Goal: Task Accomplishment & Management: Manage account settings

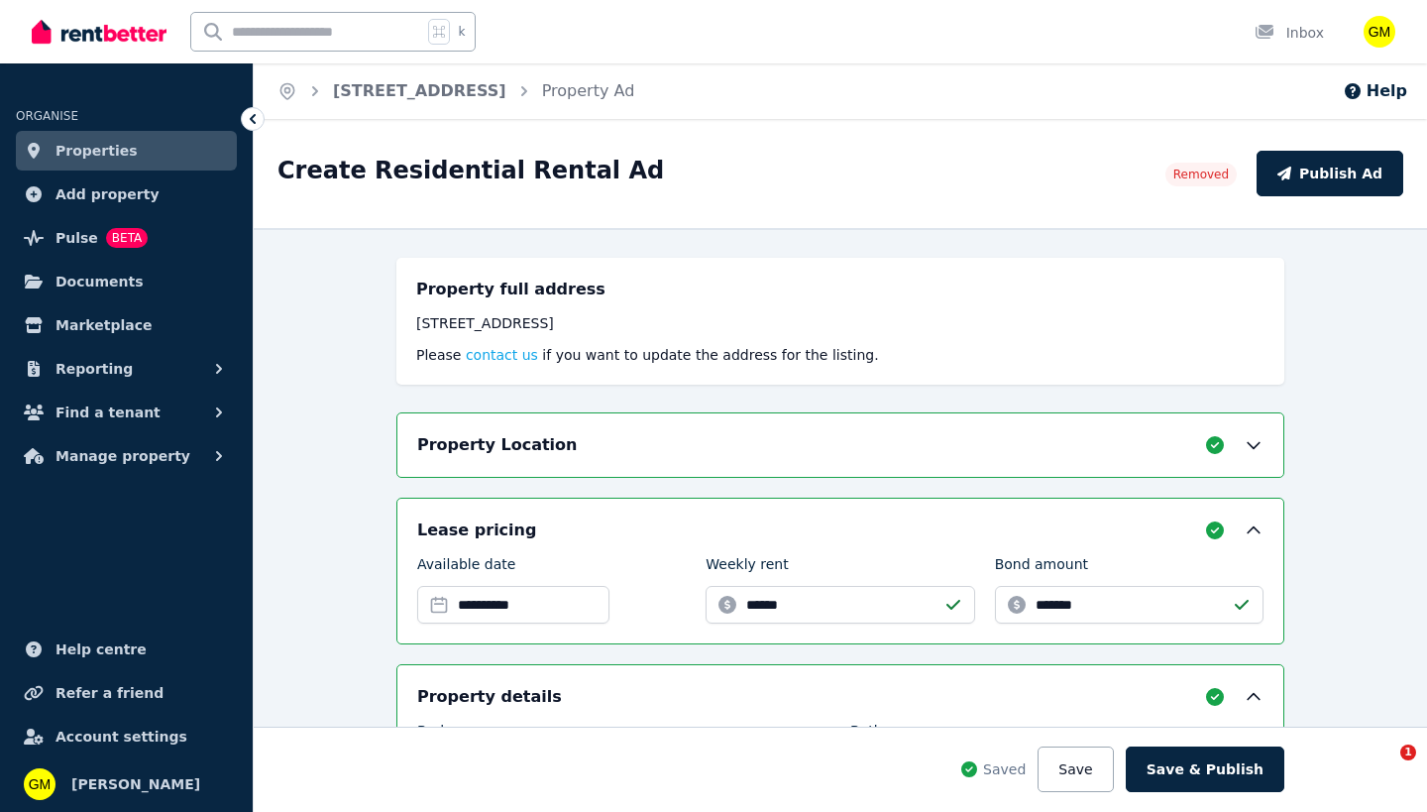
select select "**********"
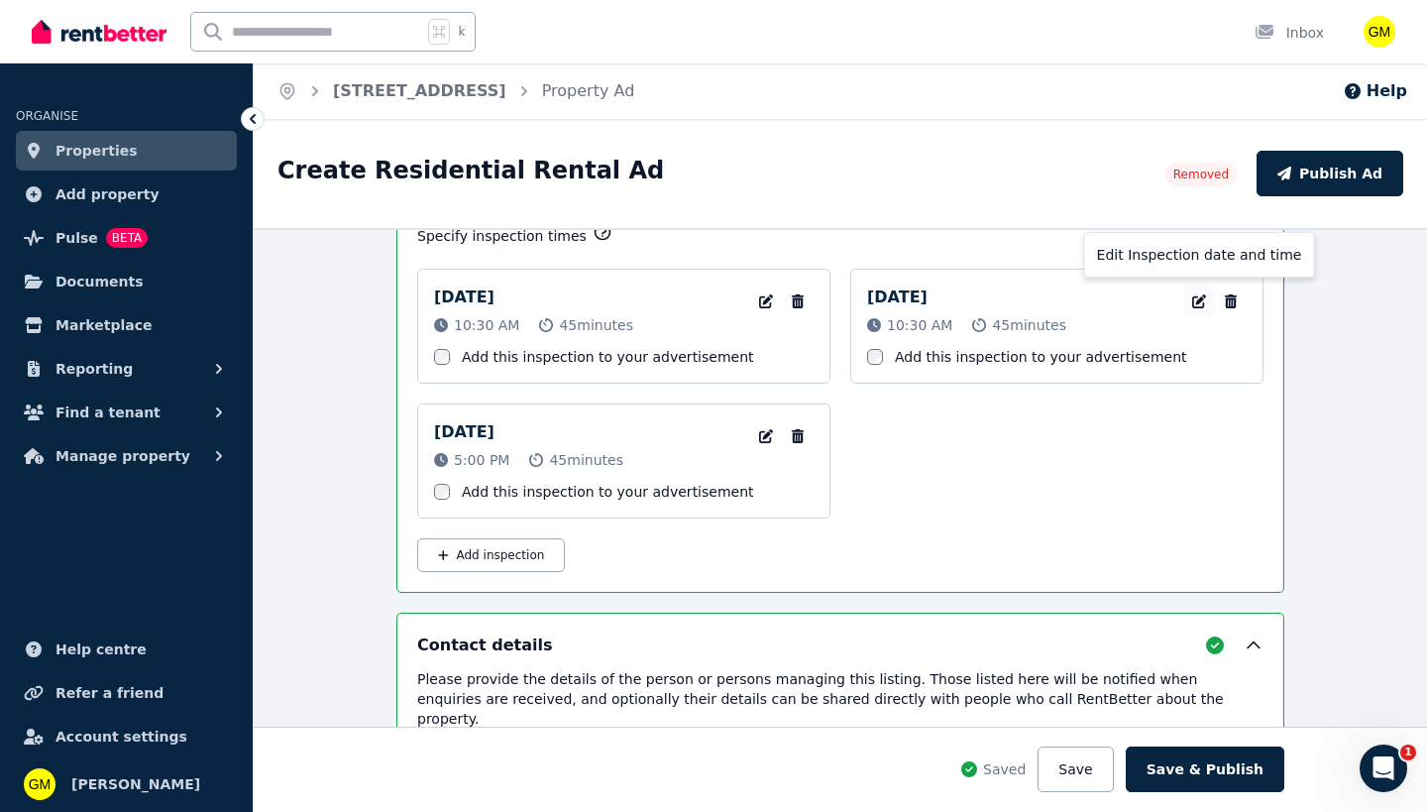
click at [1192, 301] on icon "button" at bounding box center [1199, 301] width 14 height 14
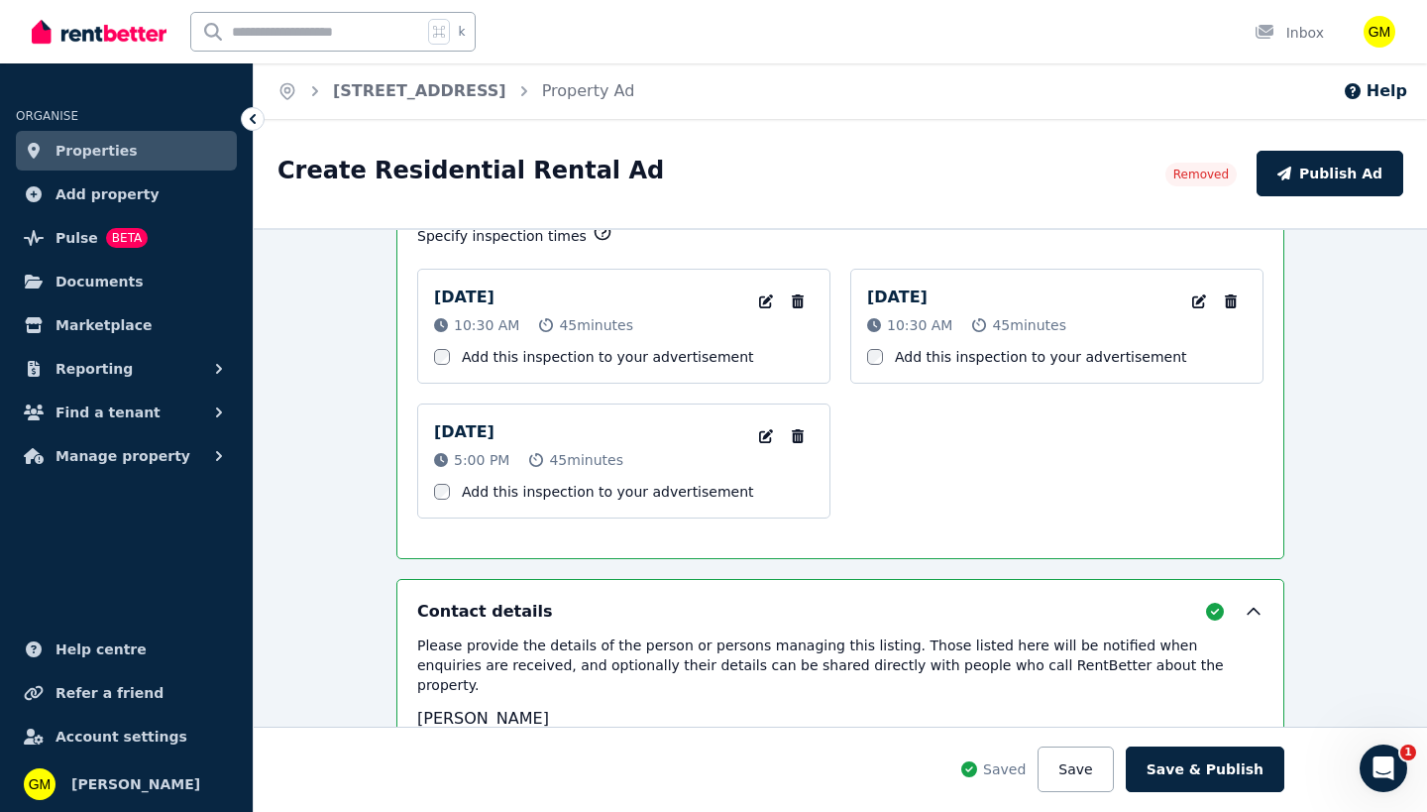
select select "**"
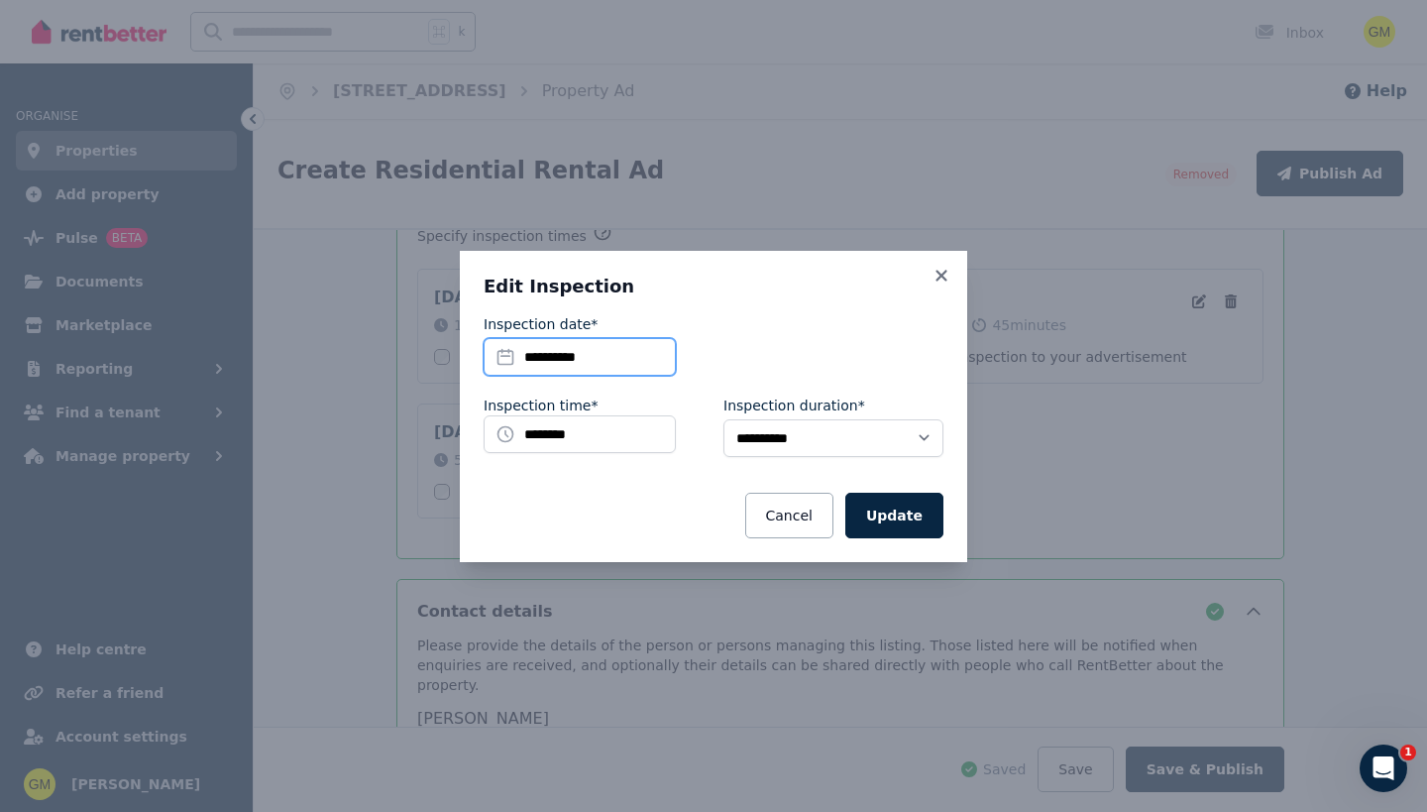
click at [594, 357] on input "**********" at bounding box center [580, 357] width 192 height 38
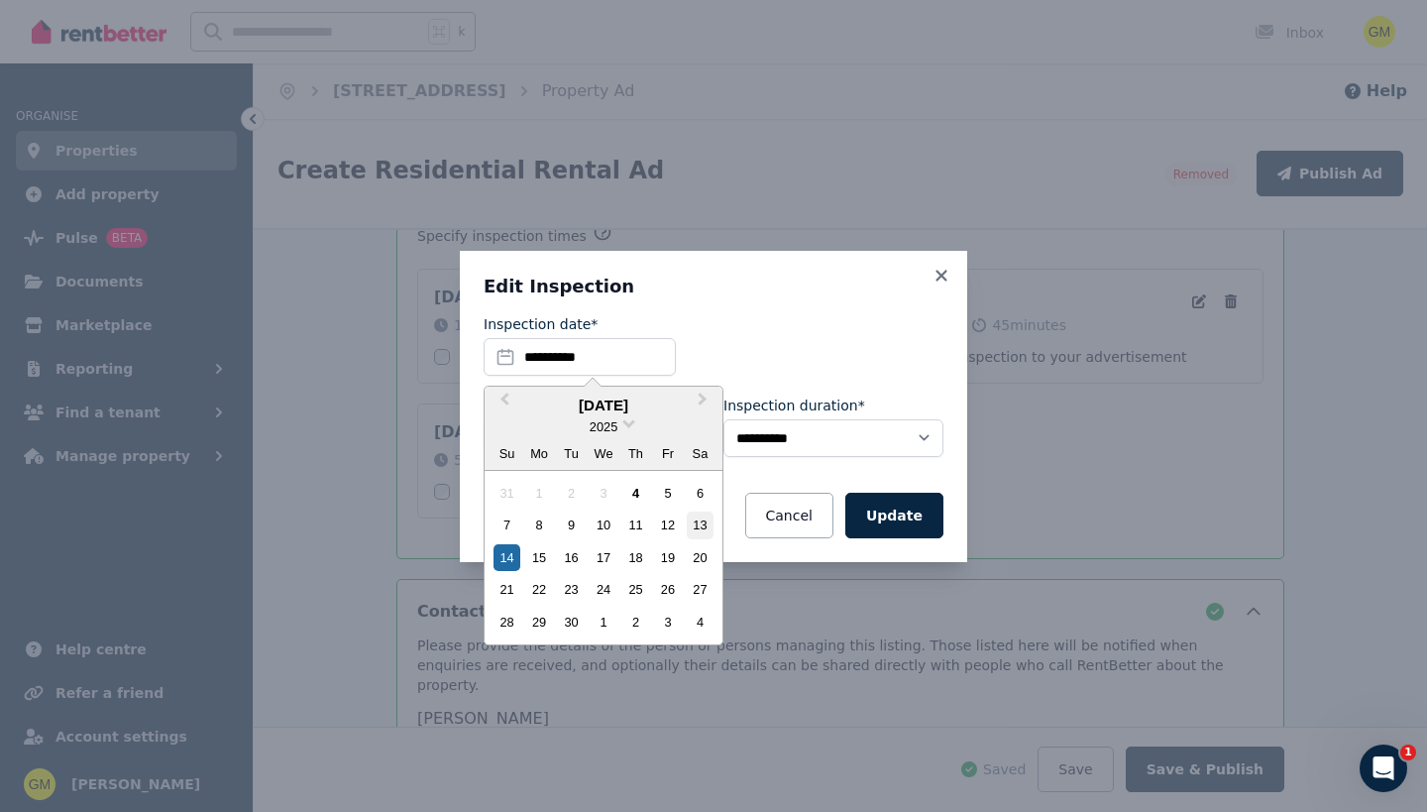
click at [697, 524] on div "13" at bounding box center [700, 524] width 27 height 27
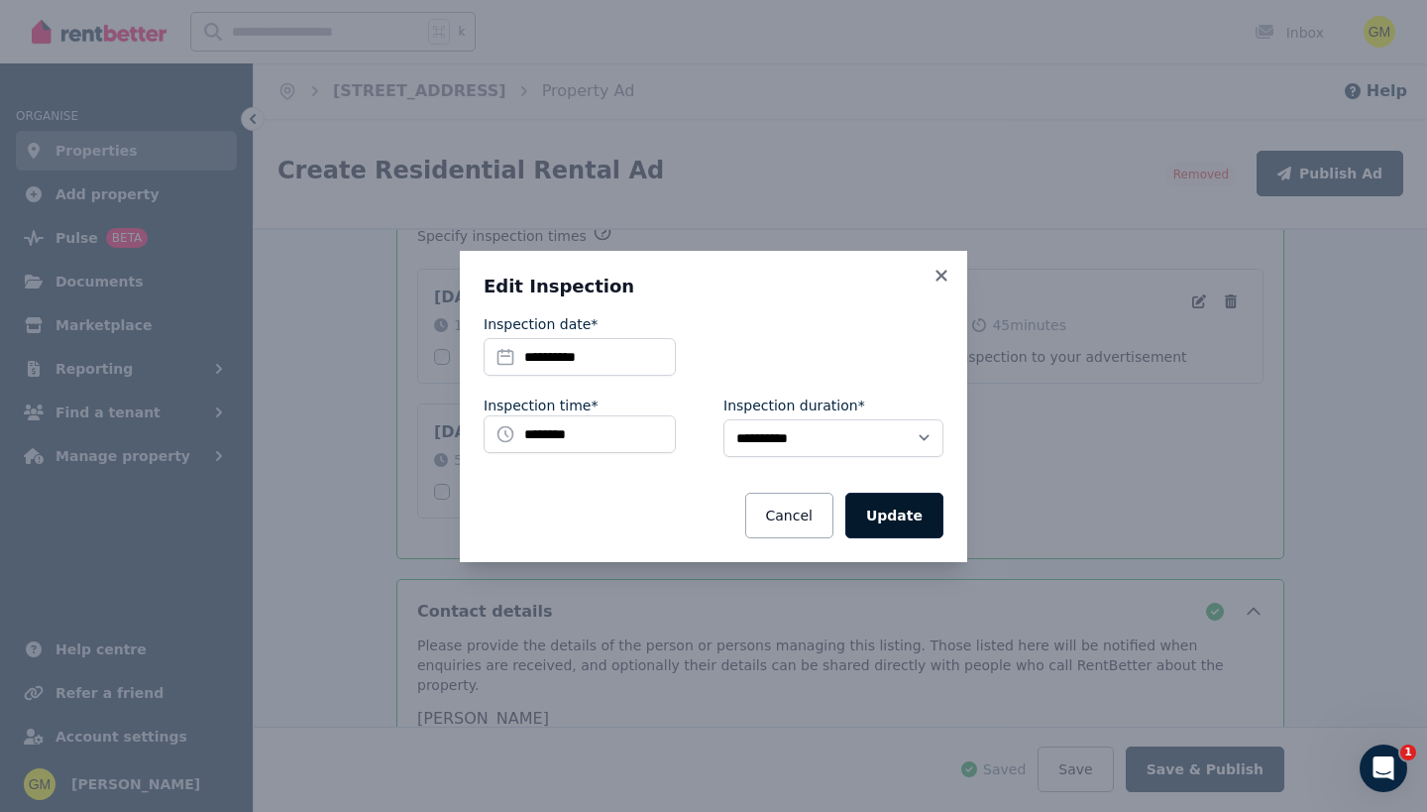
click at [907, 525] on button "Update" at bounding box center [894, 516] width 98 height 46
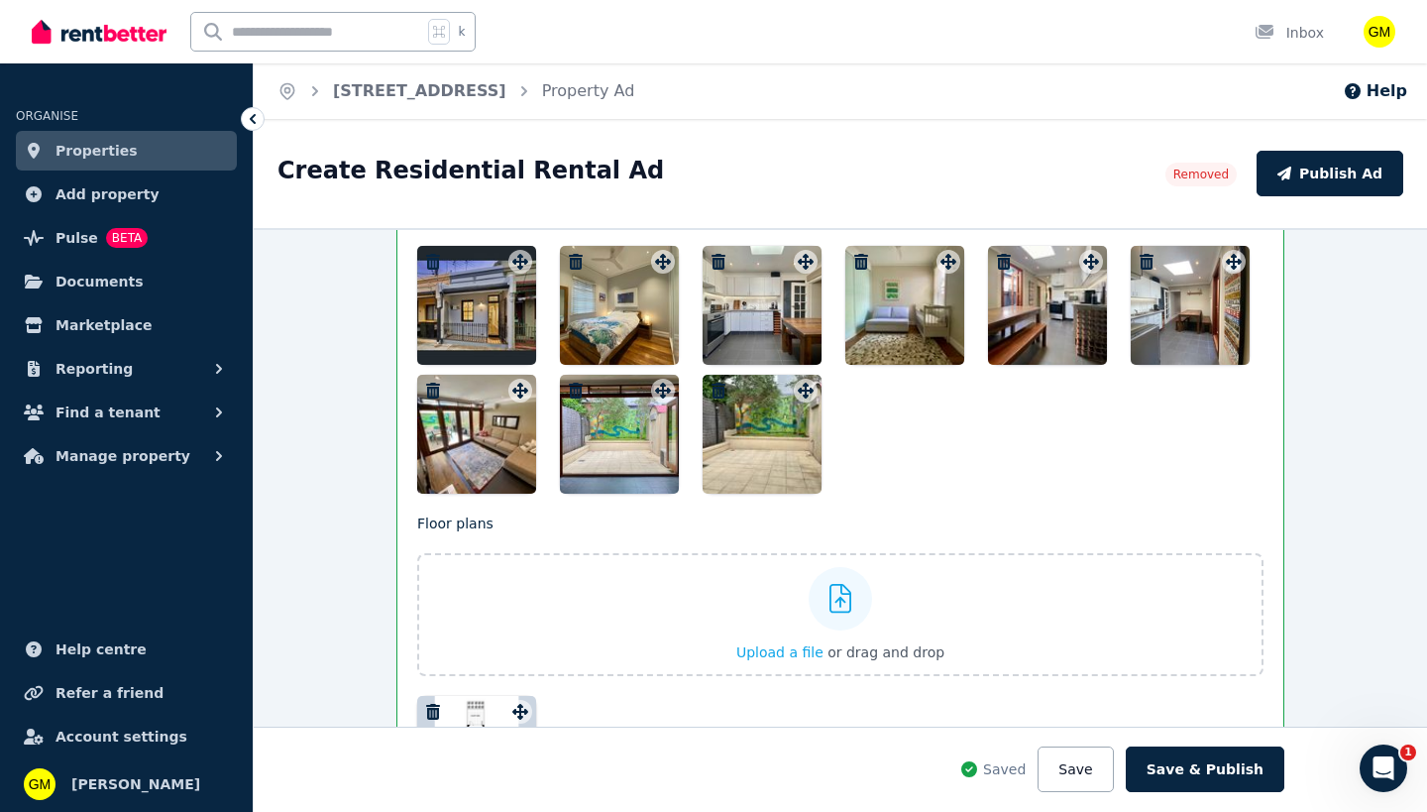
scroll to position [2228, 0]
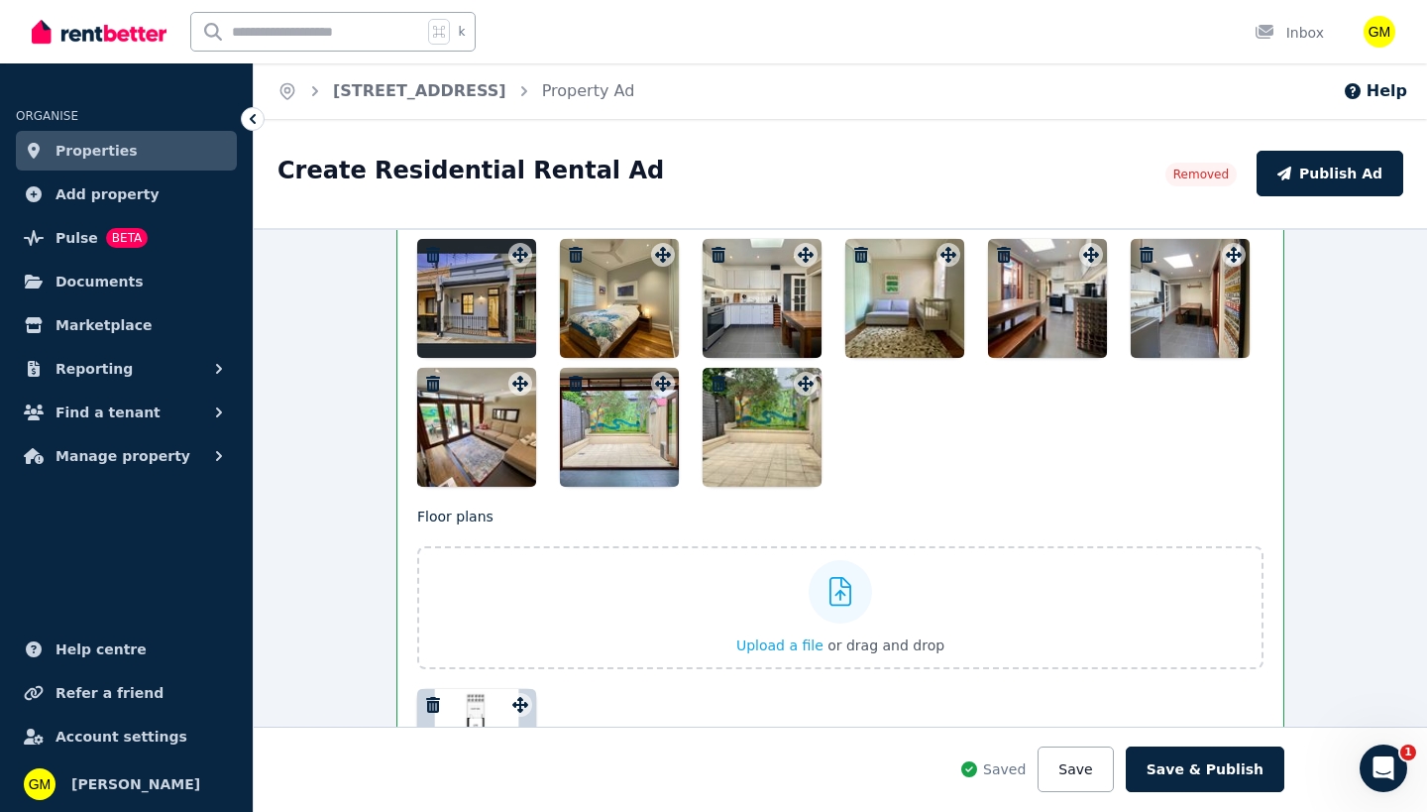
click at [478, 450] on div at bounding box center [476, 427] width 119 height 119
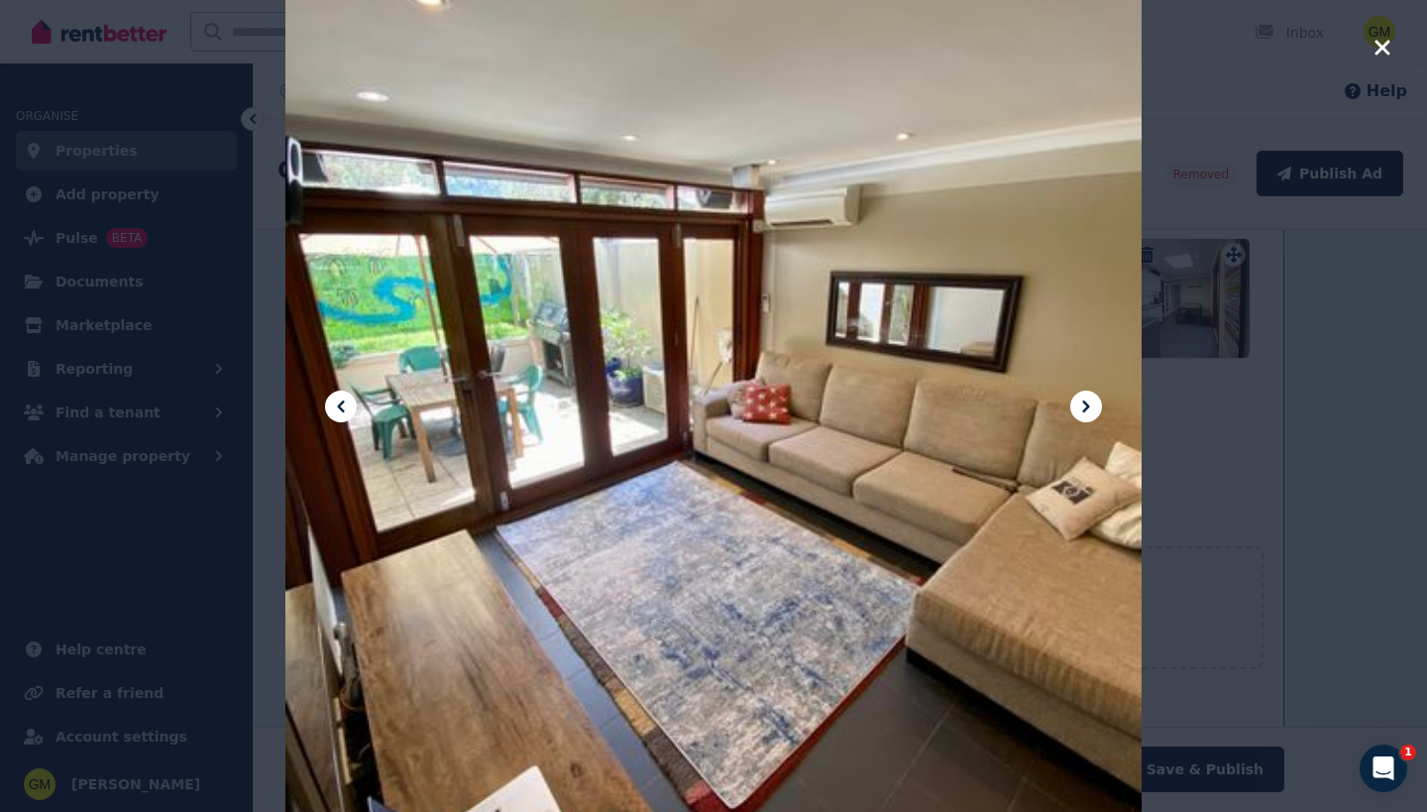
click at [1091, 412] on icon at bounding box center [1086, 406] width 24 height 24
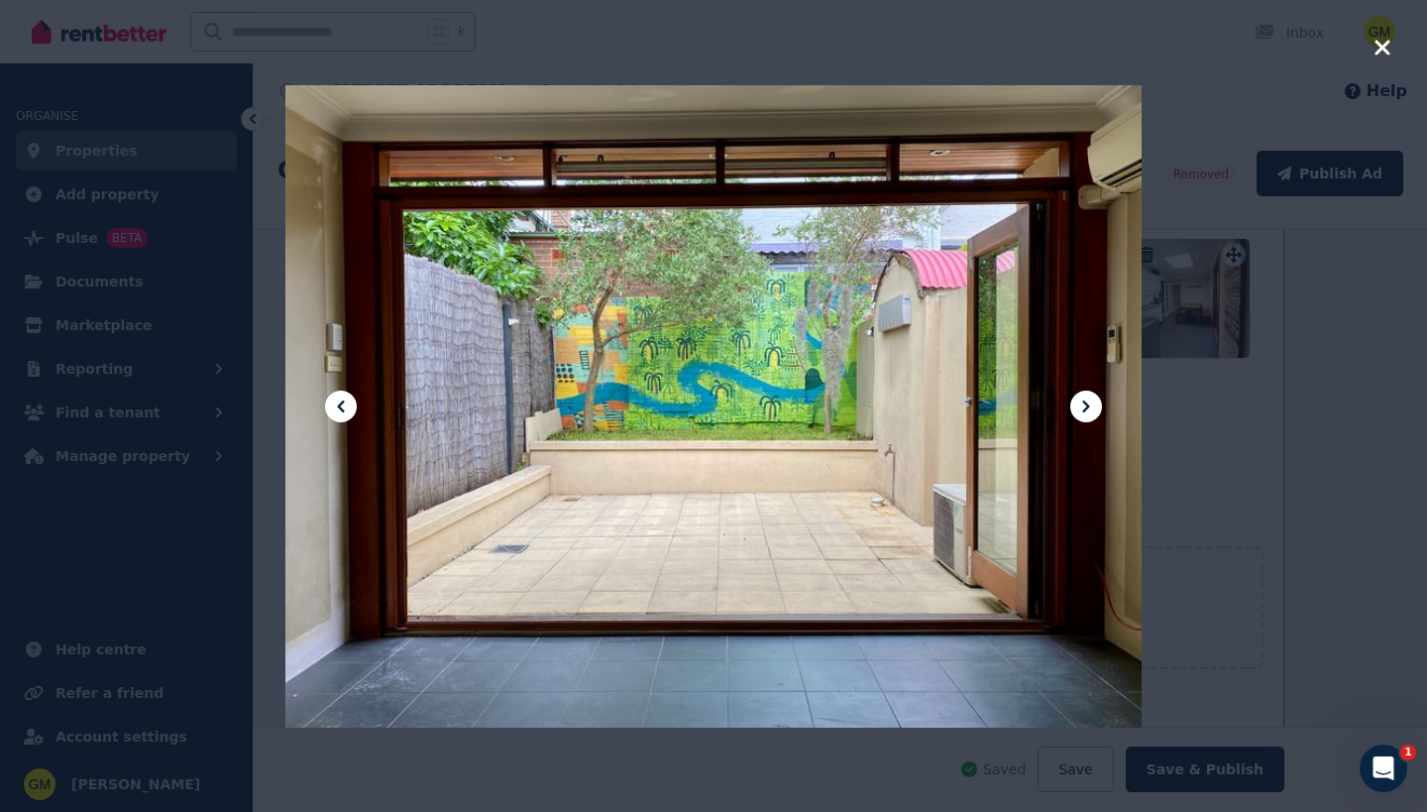
click at [1091, 412] on icon at bounding box center [1086, 406] width 24 height 24
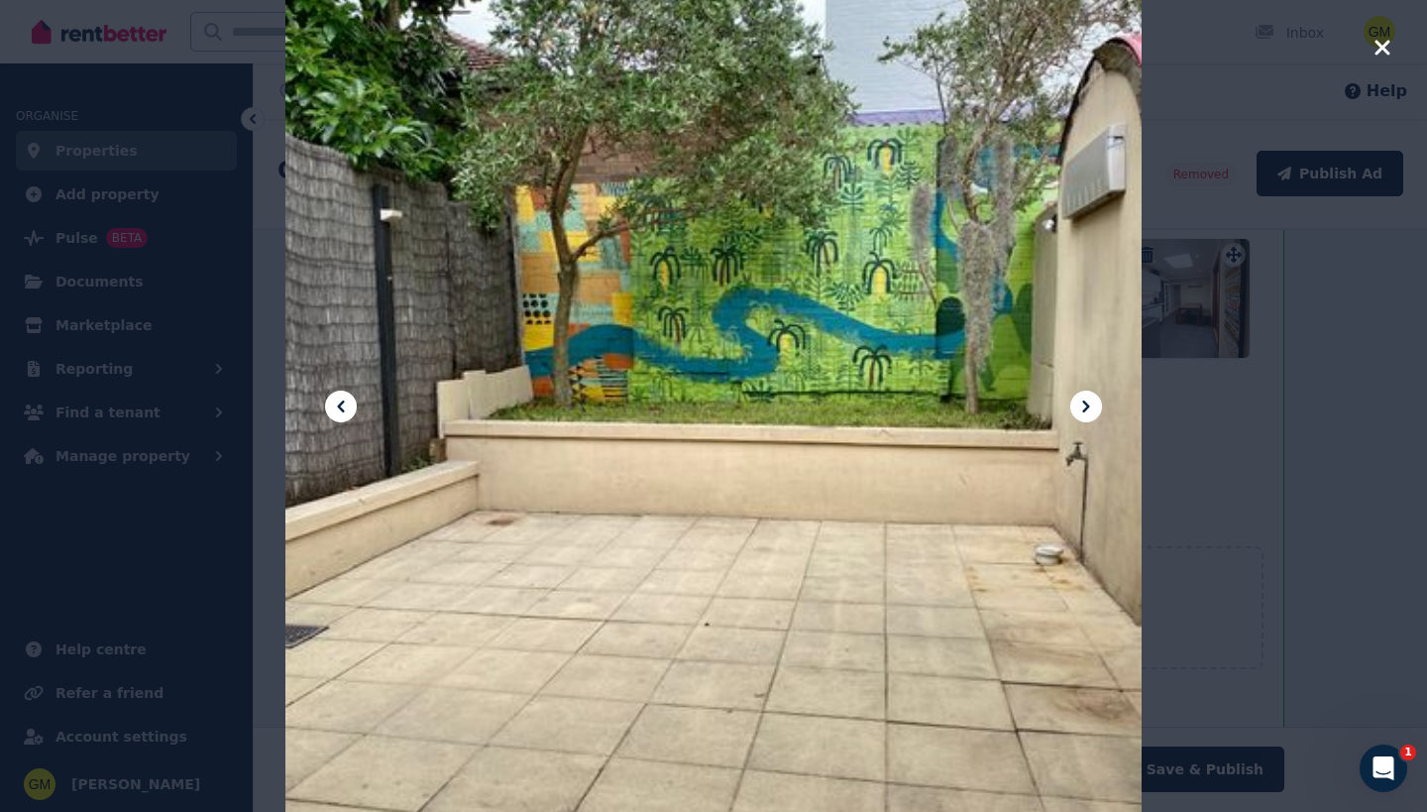
click at [1091, 412] on icon at bounding box center [1086, 406] width 24 height 24
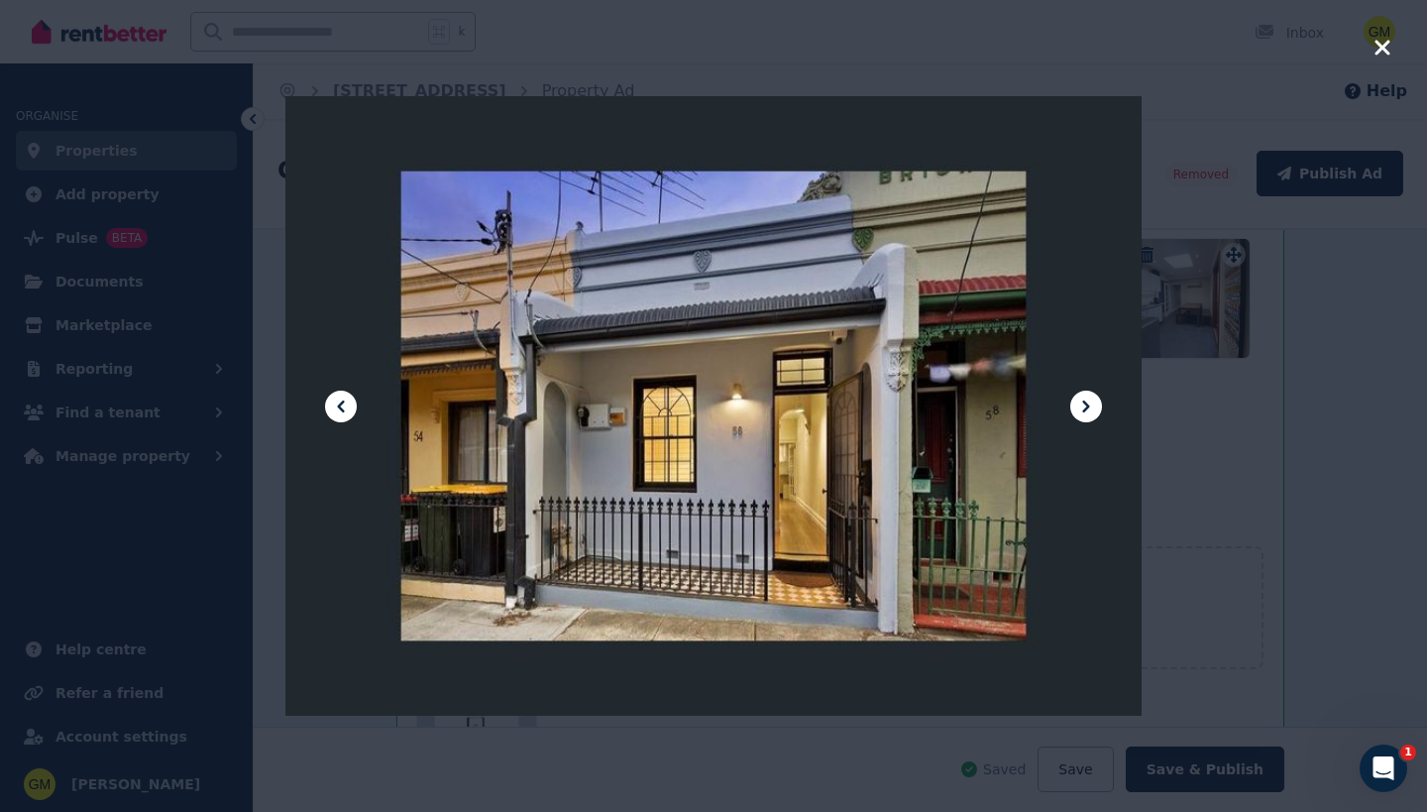
click at [1091, 412] on icon at bounding box center [1086, 406] width 24 height 24
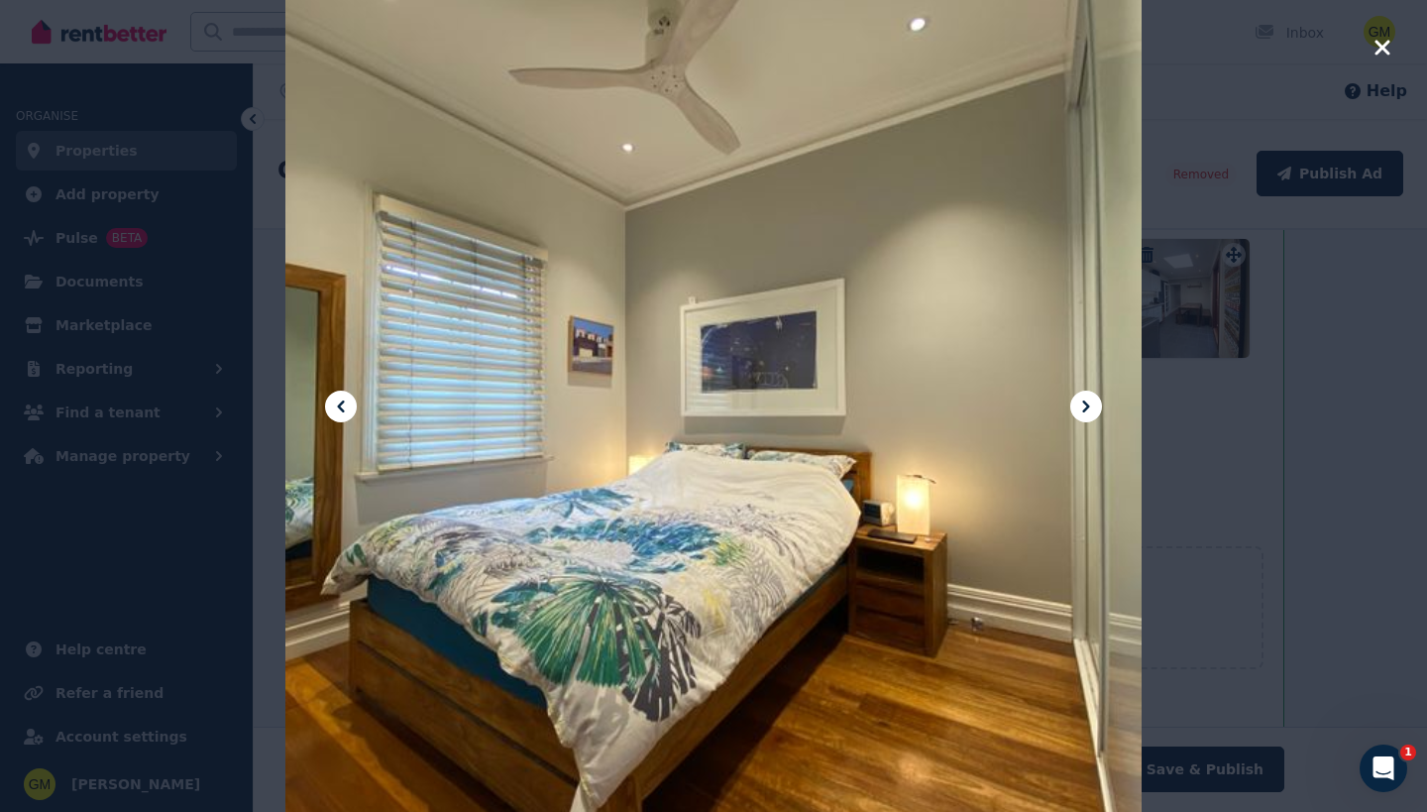
click at [1091, 412] on icon at bounding box center [1086, 406] width 24 height 24
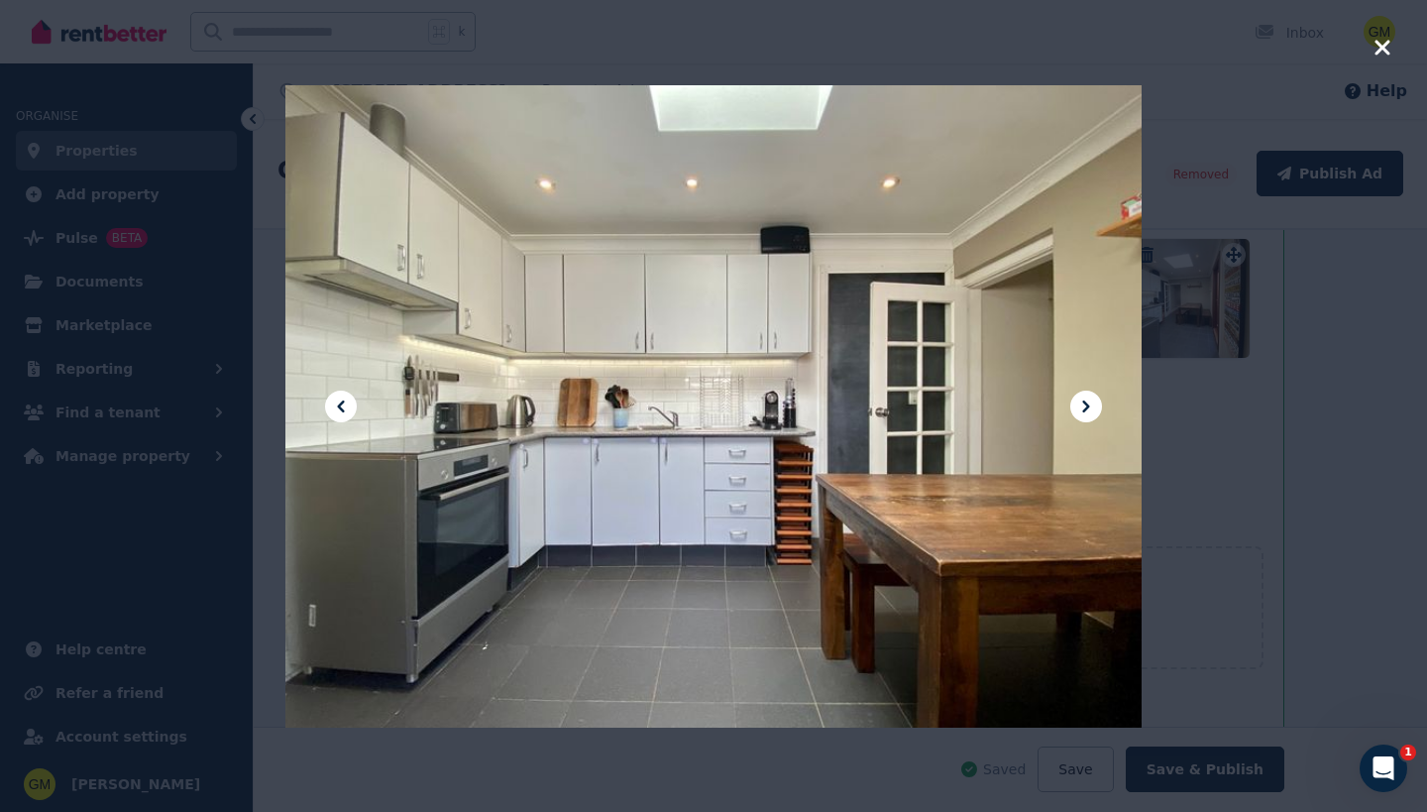
click at [1094, 406] on icon at bounding box center [1086, 406] width 24 height 24
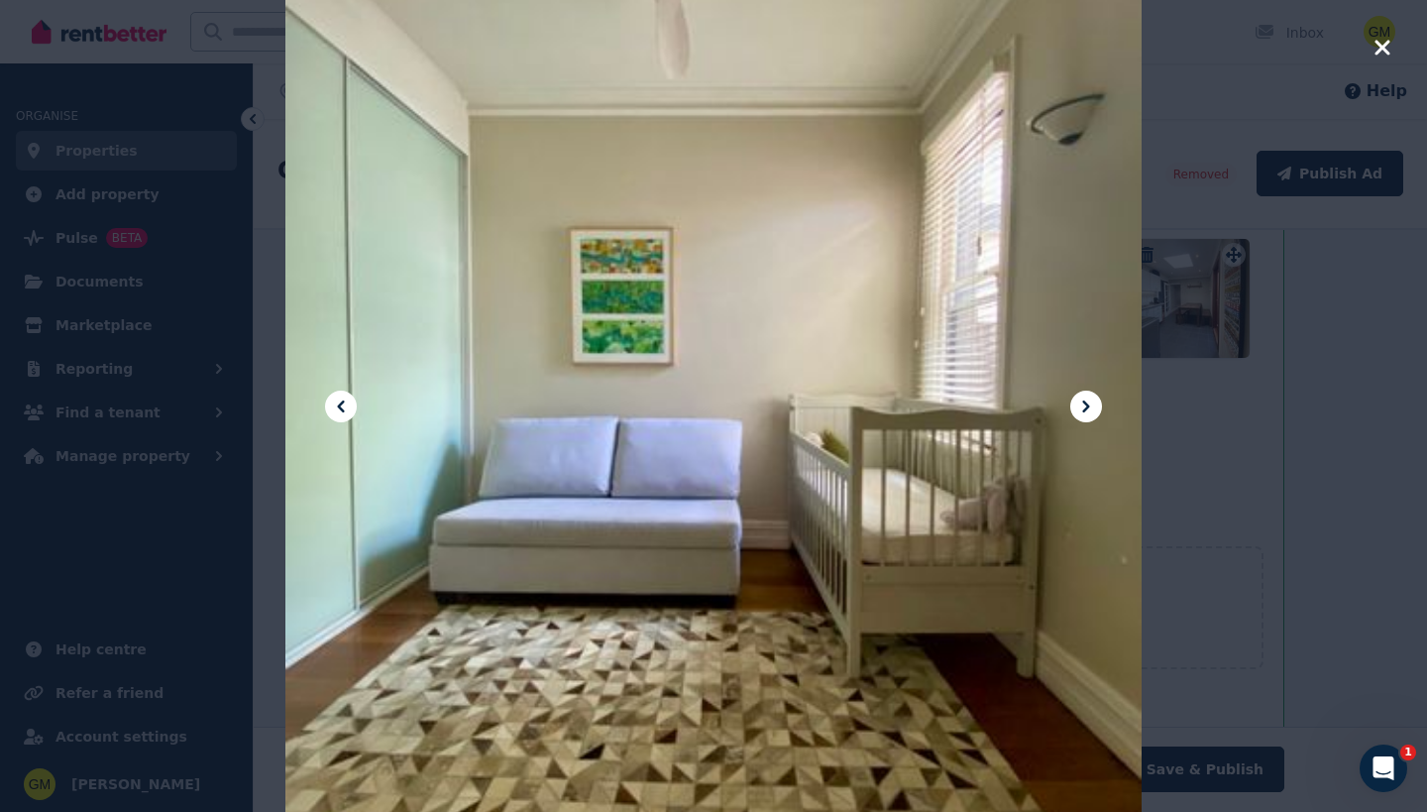
click at [1094, 406] on icon at bounding box center [1086, 406] width 24 height 24
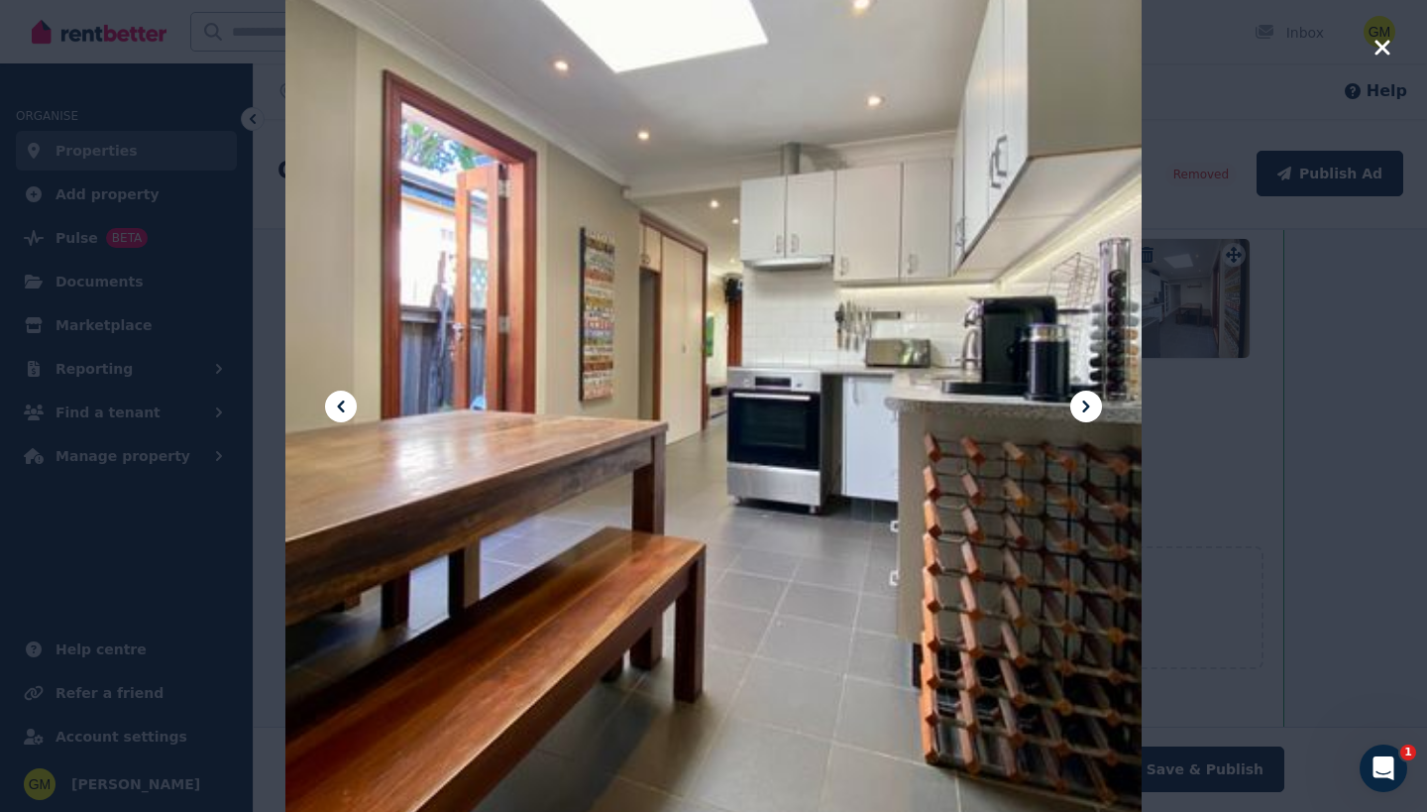
click at [1094, 406] on icon at bounding box center [1086, 406] width 24 height 24
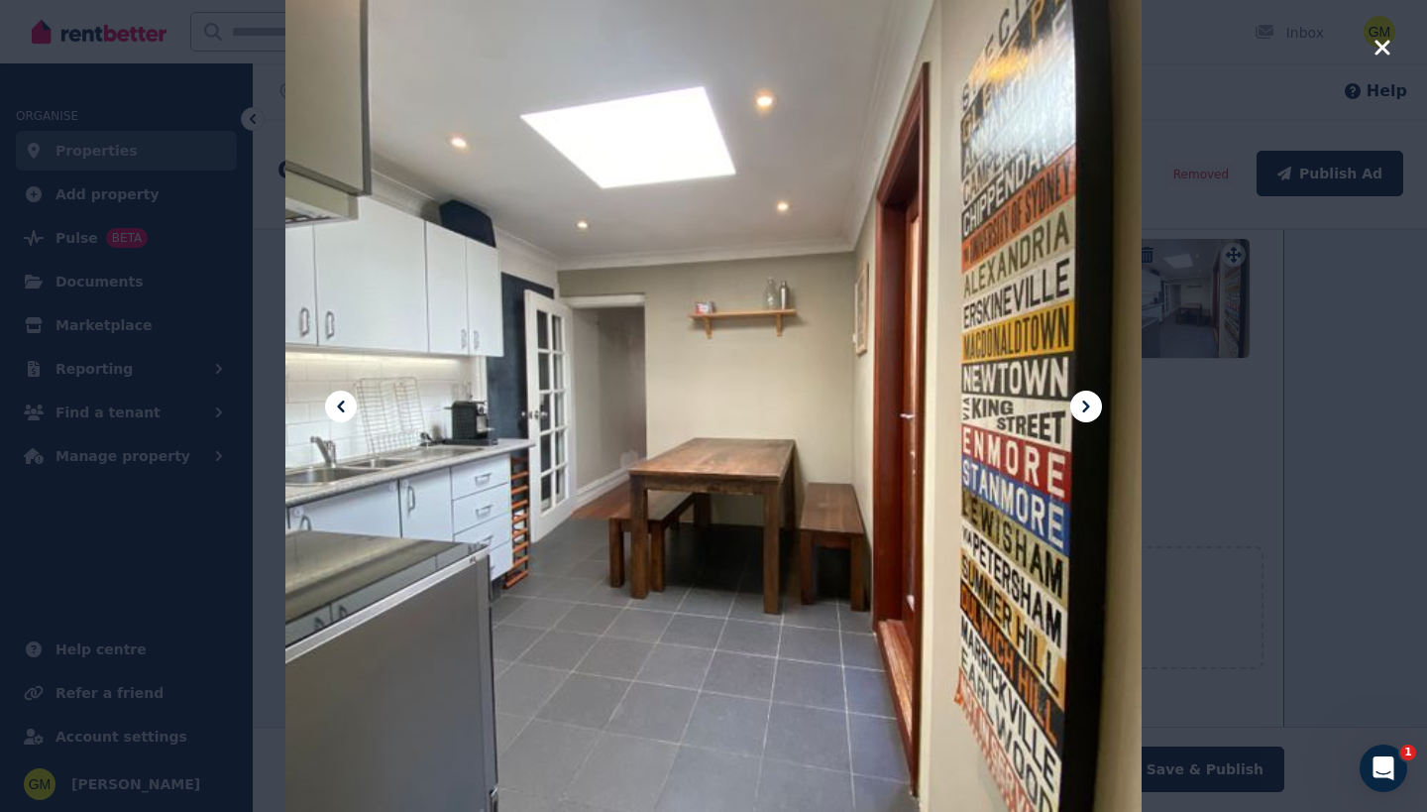
click at [1094, 406] on icon at bounding box center [1086, 406] width 24 height 24
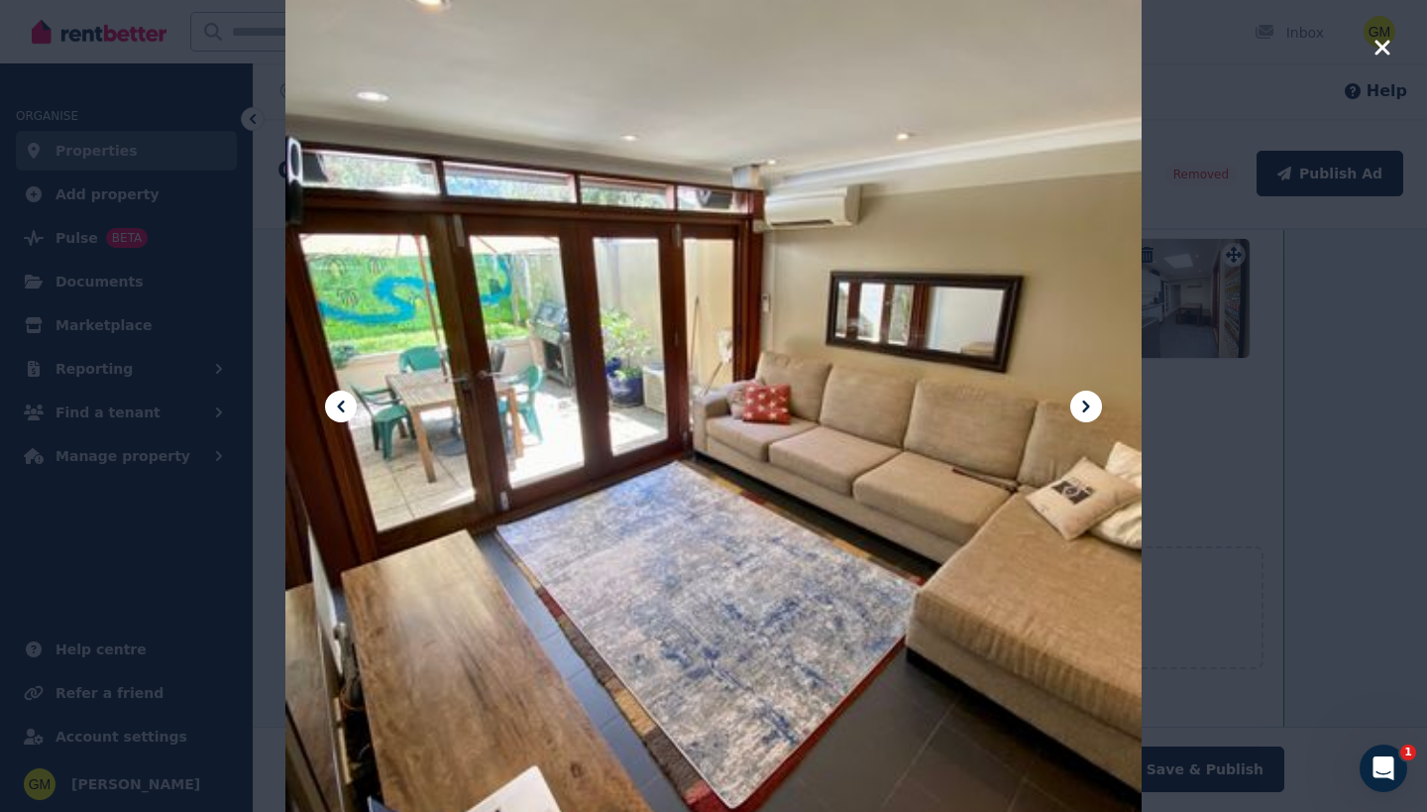
click at [1094, 406] on icon at bounding box center [1086, 406] width 24 height 24
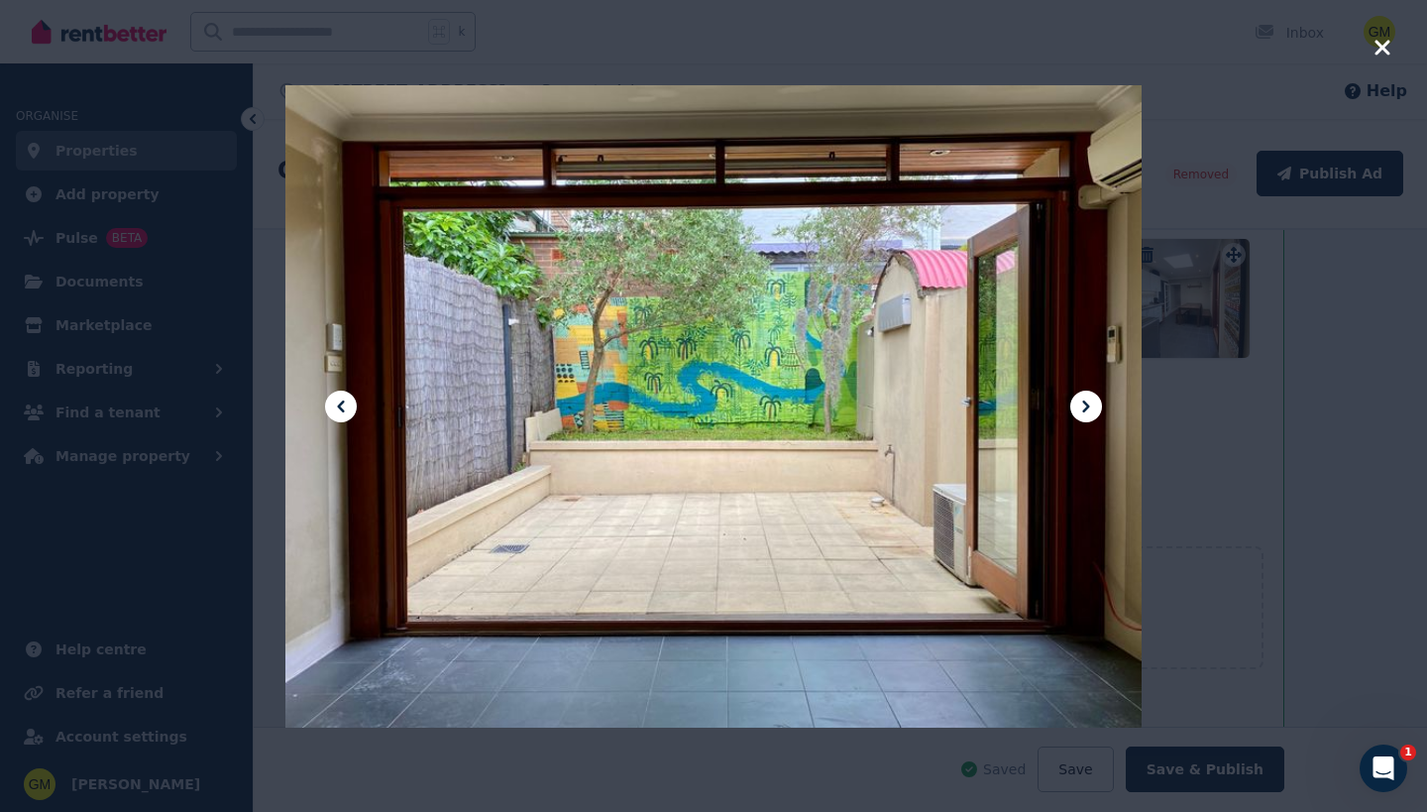
click at [1384, 52] on icon "button" at bounding box center [1383, 48] width 18 height 24
